Goal: Information Seeking & Learning: Learn about a topic

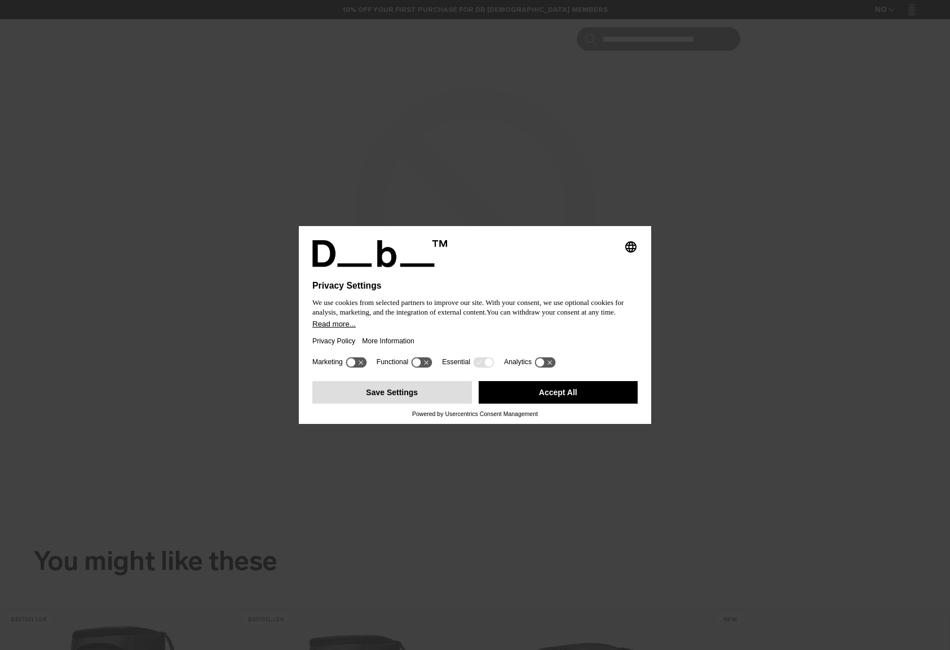
click at [438, 396] on button "Save Settings" at bounding box center [392, 392] width 160 height 23
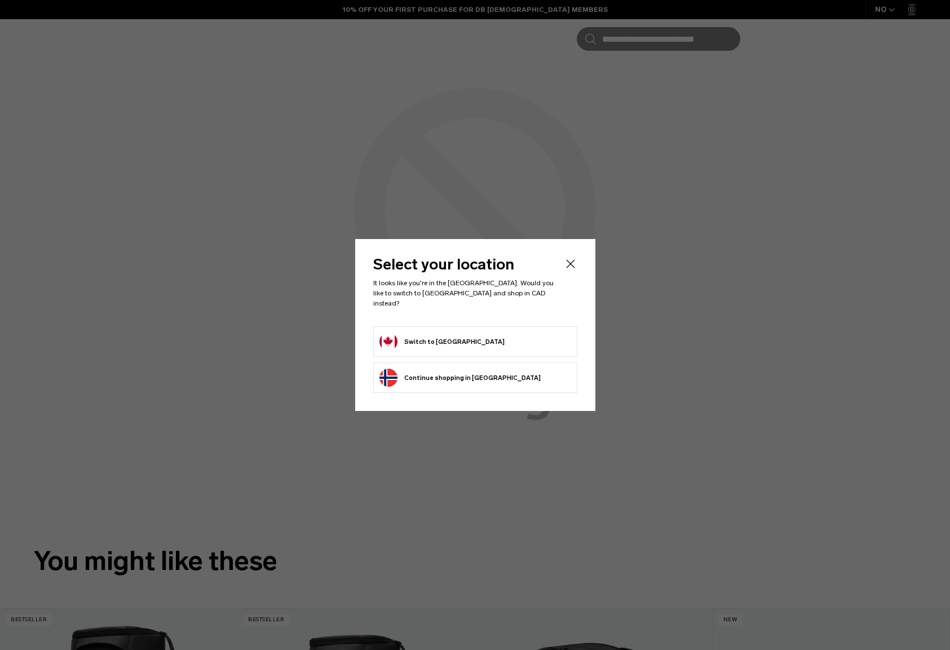
click at [428, 377] on button "Continue browsing Norway store Continue shopping in Norway" at bounding box center [459, 378] width 161 height 18
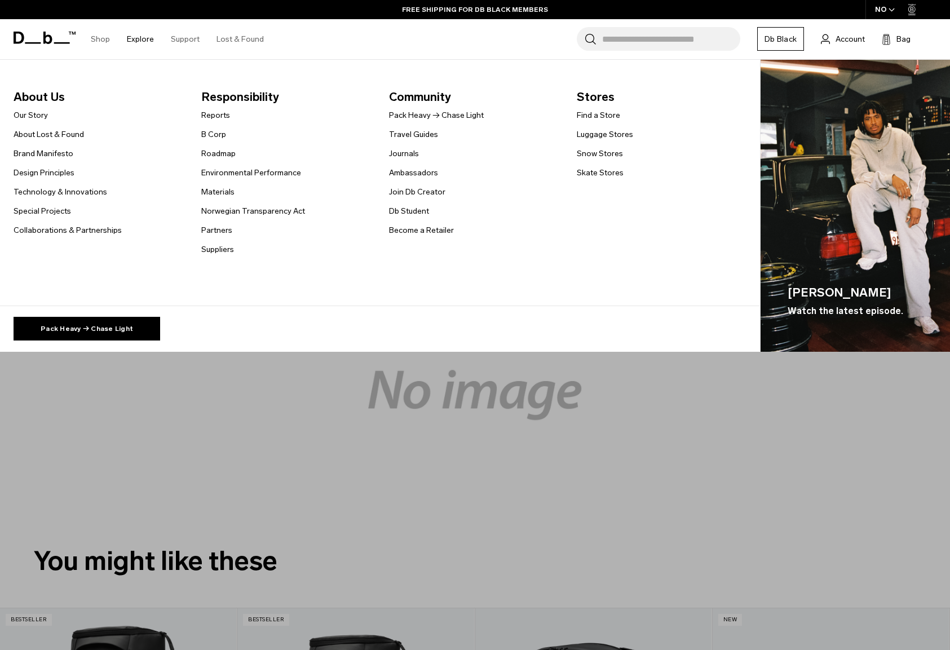
click at [258, 99] on span "Responsibility" at bounding box center [286, 97] width 170 height 18
click at [229, 171] on link "Environmental Performance" at bounding box center [251, 173] width 100 height 12
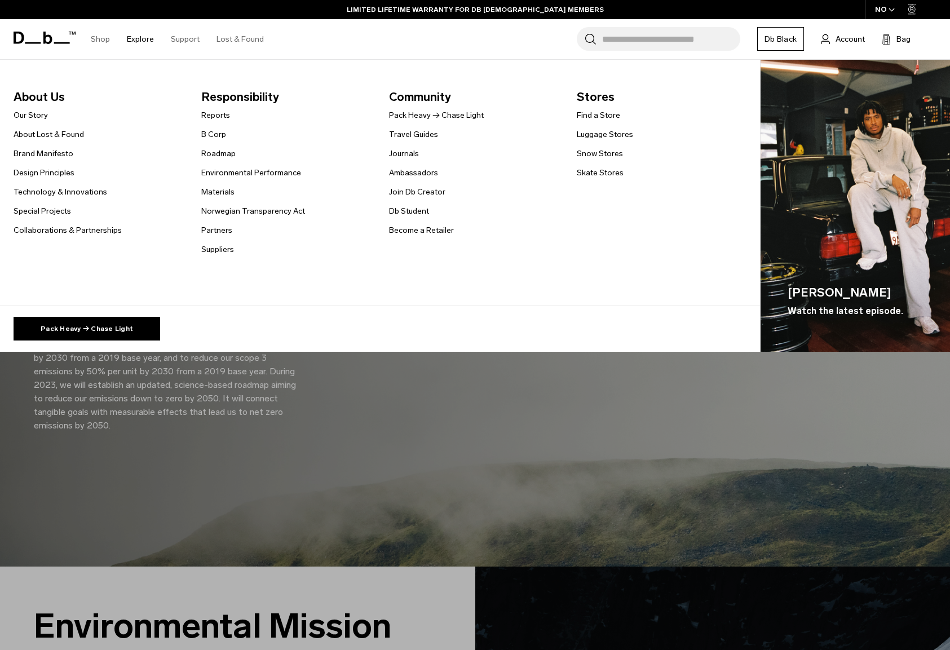
click at [135, 38] on link "Explore" at bounding box center [140, 39] width 27 height 40
click at [22, 118] on link "Our Story" at bounding box center [31, 115] width 34 height 12
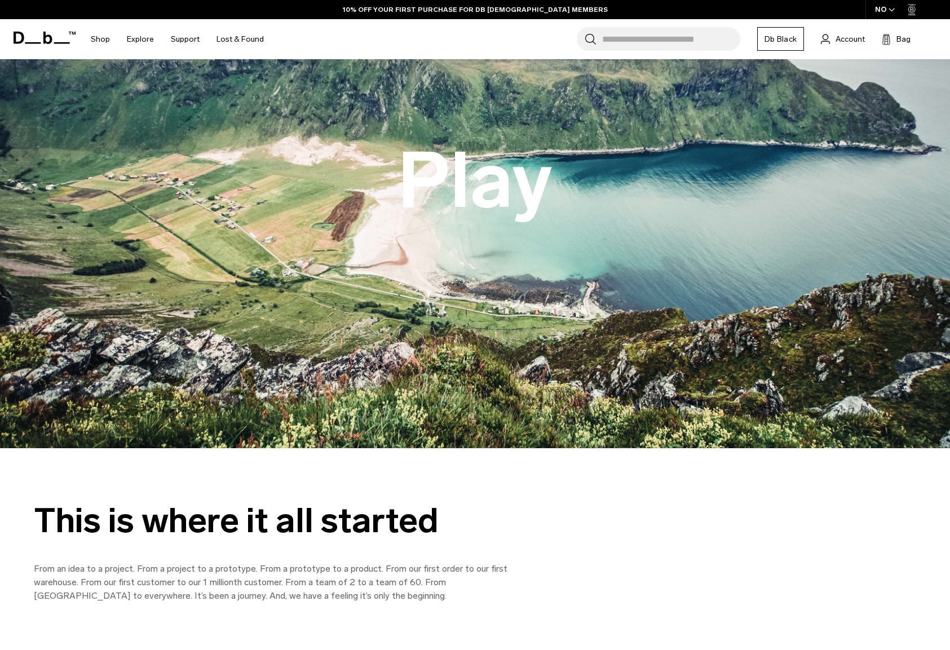
scroll to position [140, 0]
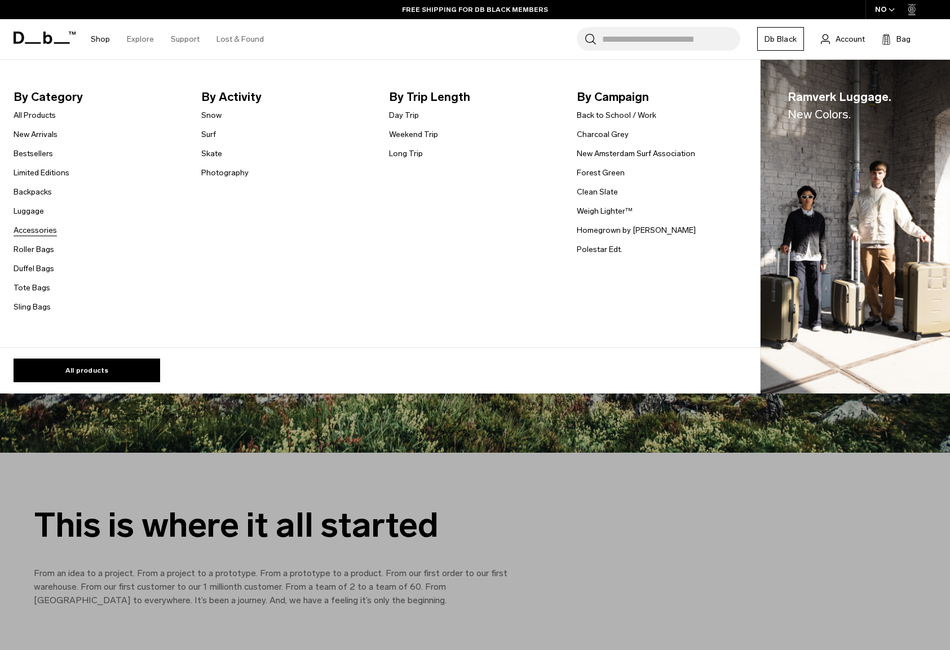
click at [41, 231] on link "Accessories" at bounding box center [35, 230] width 43 height 12
